Goal: Information Seeking & Learning: Find specific page/section

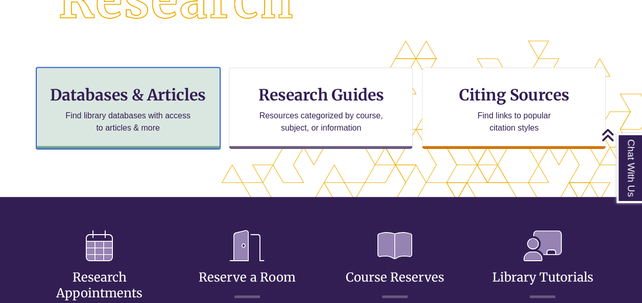
click at [129, 91] on h3 "Databases & Articles" at bounding box center [128, 94] width 166 height 19
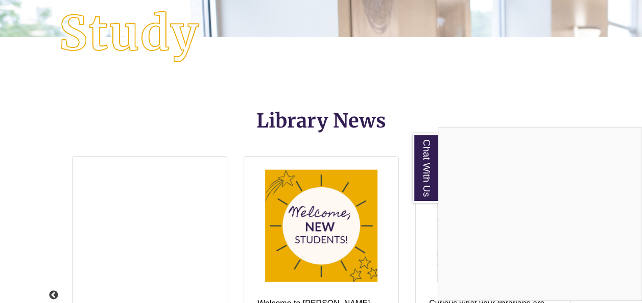
scroll to position [1174, 0]
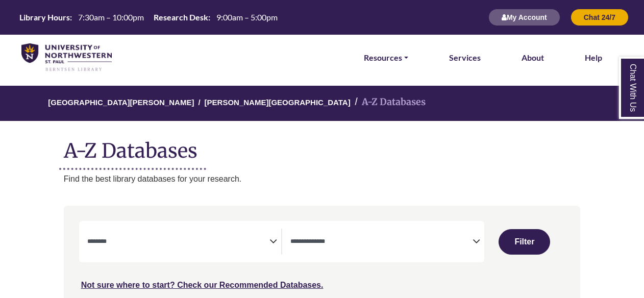
select select "Database Subject Filter"
select select "Database Types Filter"
select select "Database Subject Filter"
select select "Database Types Filter"
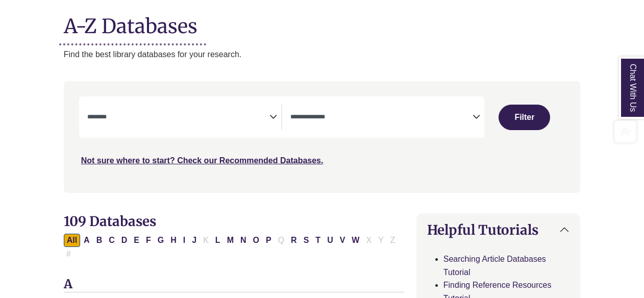
scroll to position [153, 0]
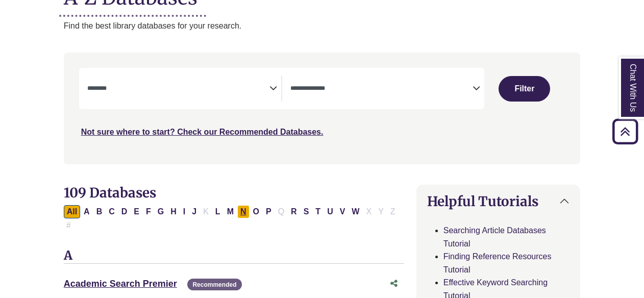
click at [241, 211] on button "N" at bounding box center [243, 211] width 12 height 13
select select "Database Subject Filter"
select select "Database Types Filter"
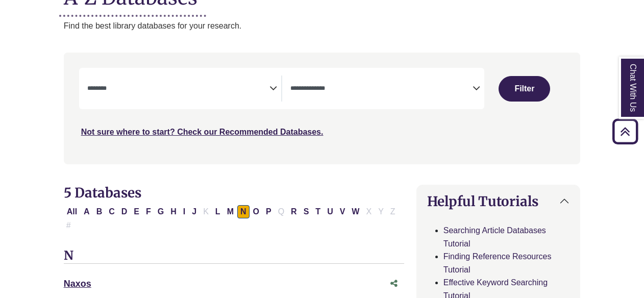
scroll to position [255, 0]
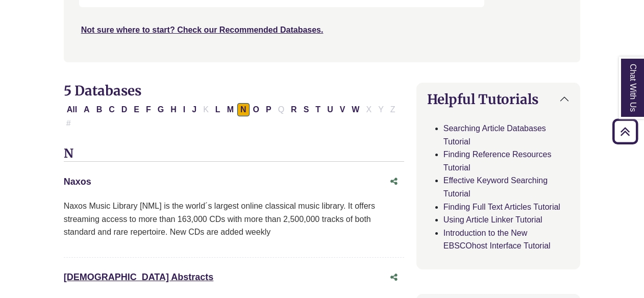
click at [84, 177] on link "Naxos This link opens in a new window" at bounding box center [78, 182] width 28 height 10
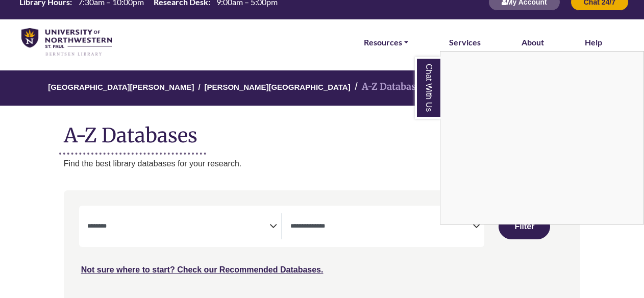
scroll to position [0, 0]
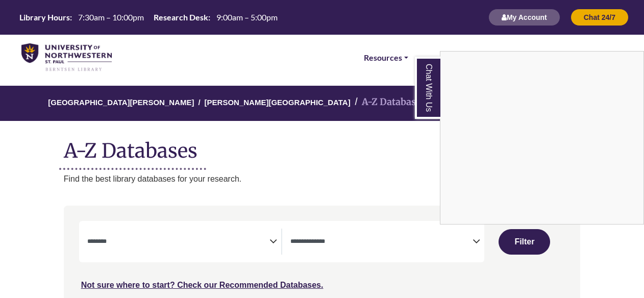
click at [237, 102] on div "Chat With Us" at bounding box center [322, 149] width 644 height 298
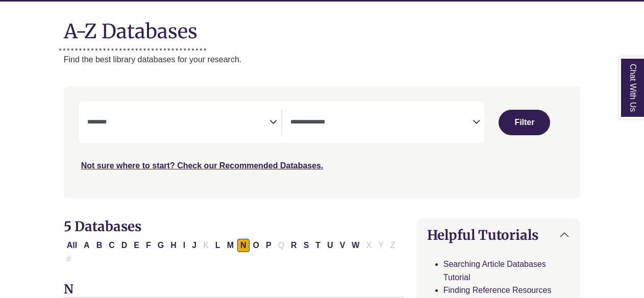
select select "Database Subject Filter"
select select "Database Types Filter"
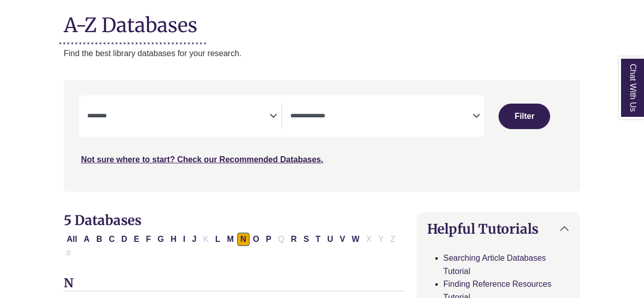
scroll to position [153, 0]
